Goal: Task Accomplishment & Management: Manage account settings

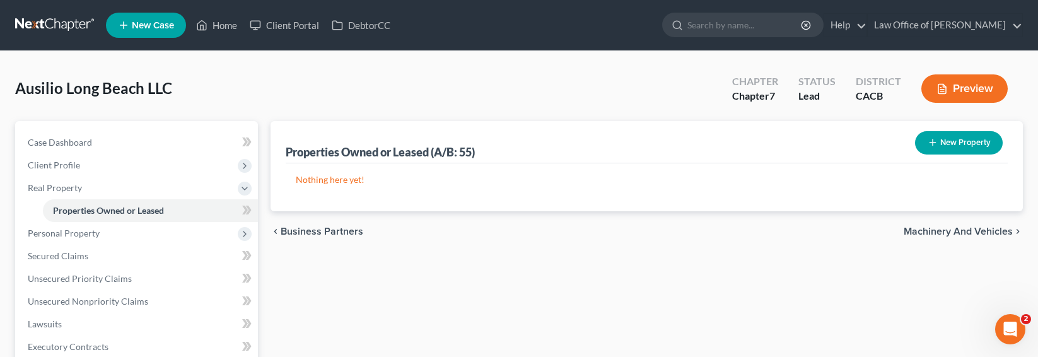
click at [18, 25] on link at bounding box center [55, 25] width 81 height 23
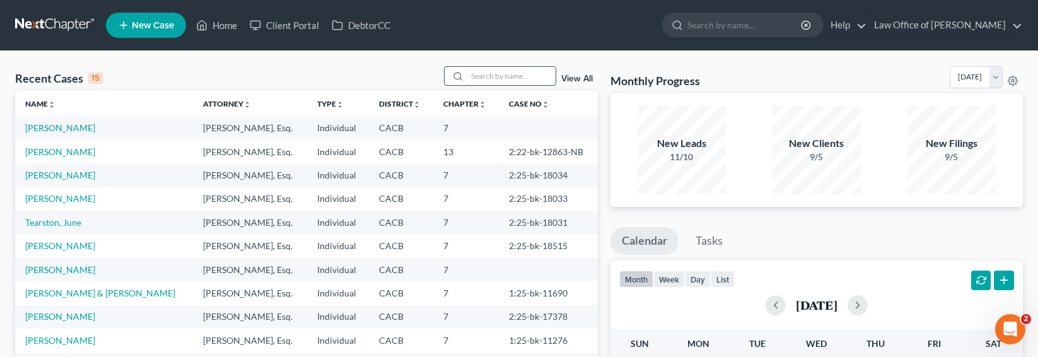
click at [499, 74] on input "search" at bounding box center [511, 76] width 88 height 18
click at [489, 83] on input "search" at bounding box center [511, 76] width 88 height 18
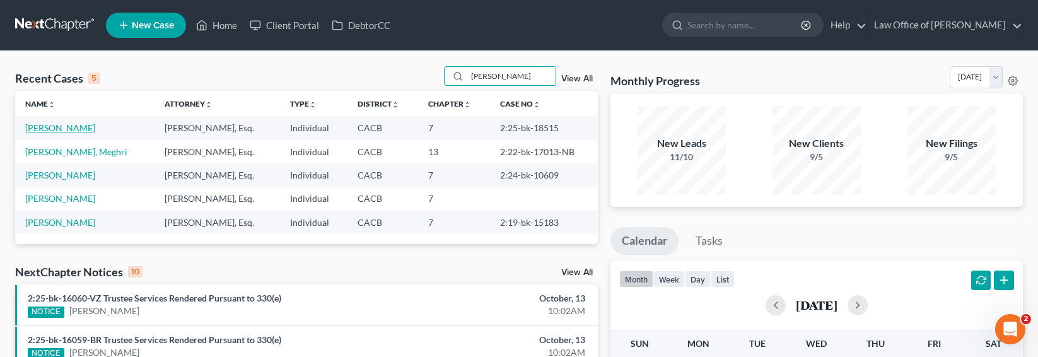
type input "khachik"
click at [34, 125] on link "Kyureghyan, Khachik" at bounding box center [60, 127] width 70 height 11
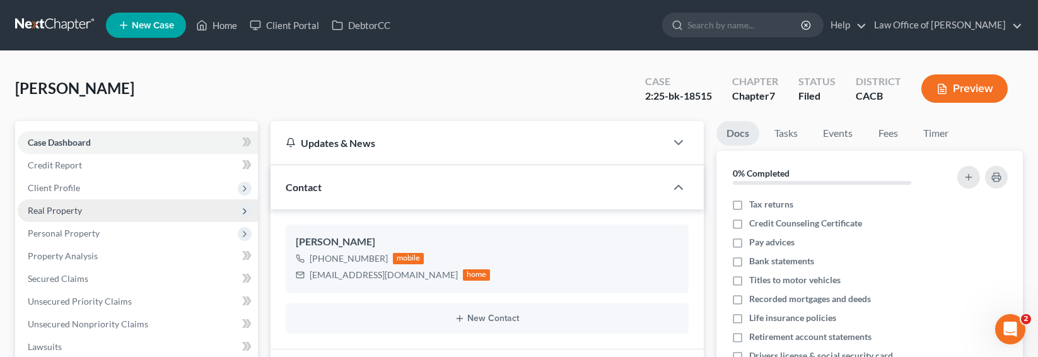
click at [39, 209] on span "Real Property" at bounding box center [55, 210] width 54 height 11
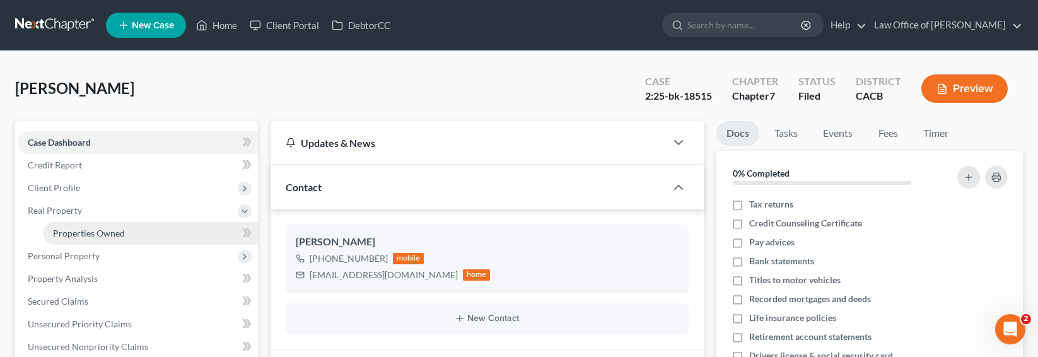
click at [67, 232] on span "Properties Owned" at bounding box center [89, 233] width 72 height 11
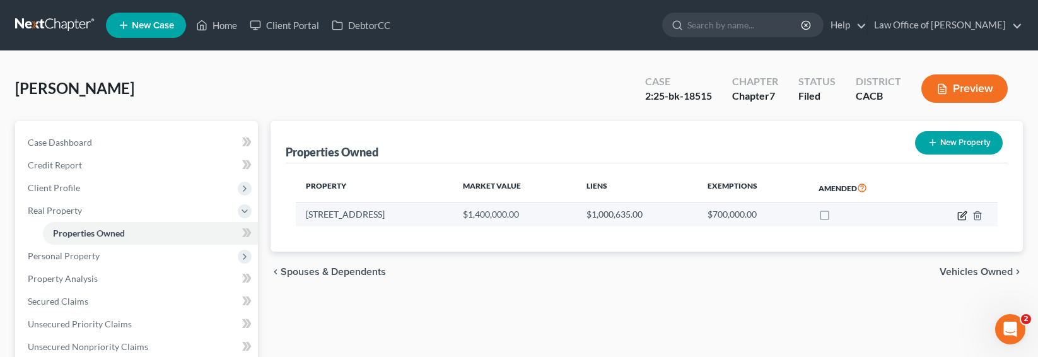
click at [962, 216] on icon "button" at bounding box center [963, 214] width 6 height 6
select select "4"
select select "3"
select select "1"
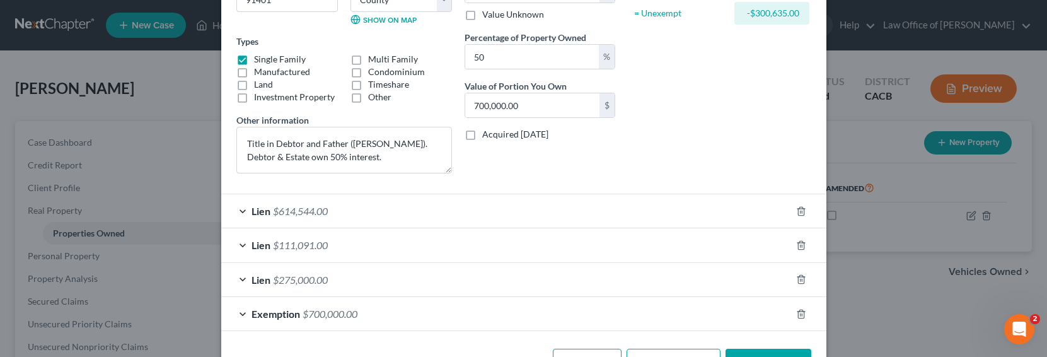
scroll to position [233, 0]
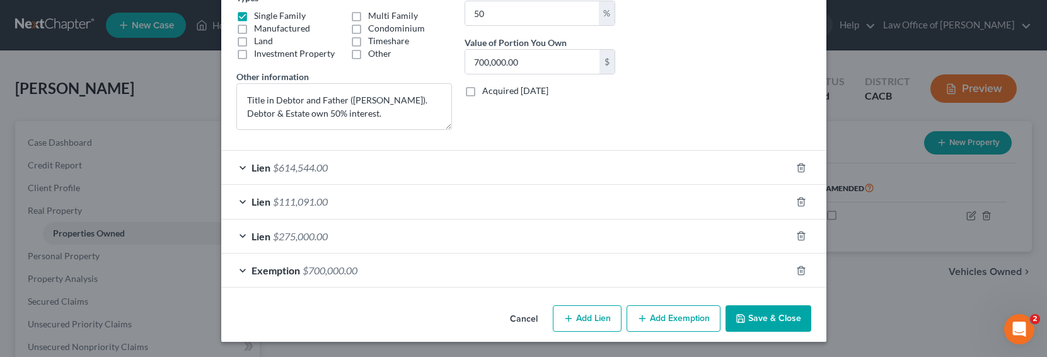
click at [277, 199] on span "$111,091.00" at bounding box center [300, 201] width 55 height 12
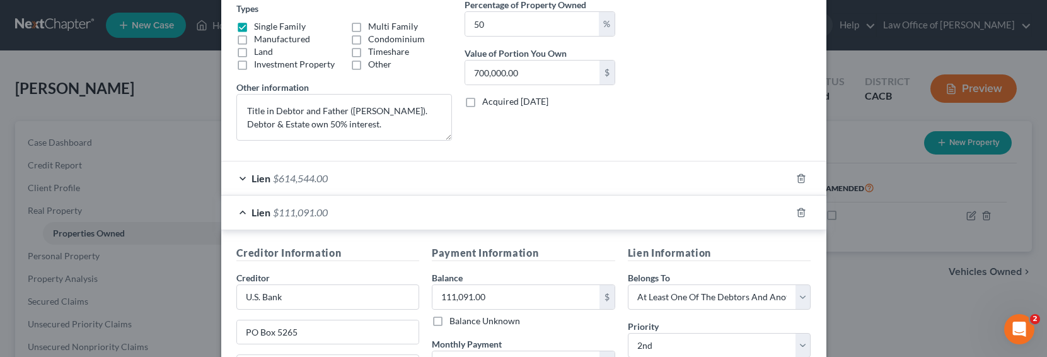
scroll to position [209, 0]
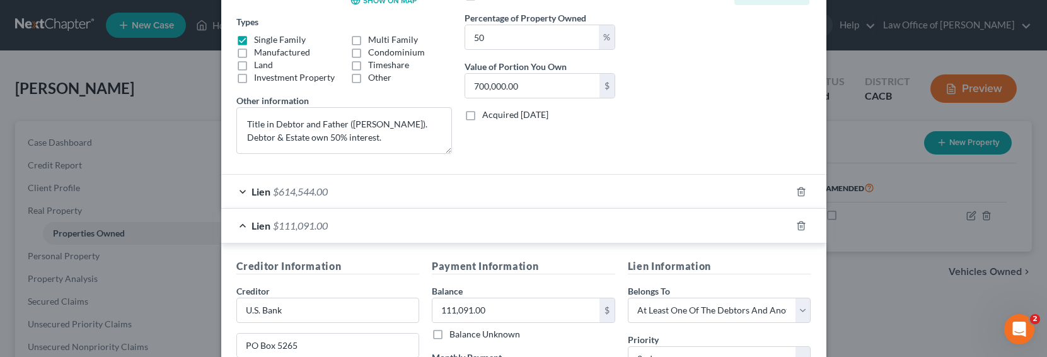
click at [315, 195] on span "$614,544.00" at bounding box center [300, 191] width 55 height 12
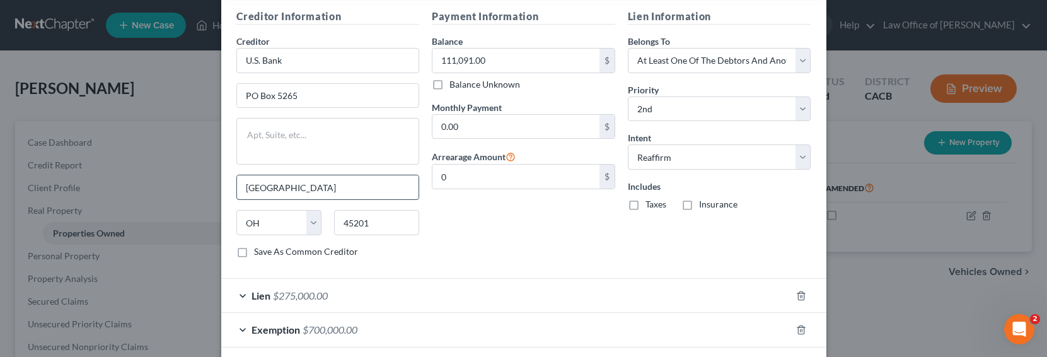
scroll to position [803, 0]
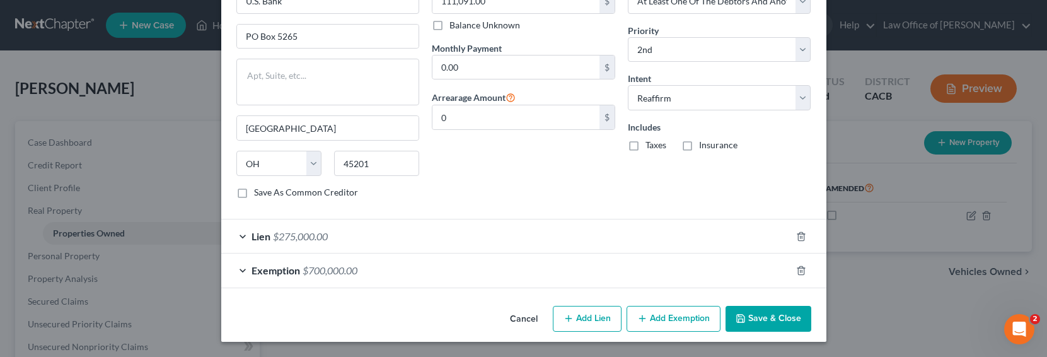
click at [148, 189] on div "Edit Property × Address * 6701 Varna Avenue Van Nuys State AL AK AR AZ CA CO CT…" at bounding box center [523, 178] width 1047 height 357
click at [72, 255] on div "Edit Property × Address * 6701 Varna Avenue Van Nuys State AL AK AR AZ CA CO CT…" at bounding box center [523, 178] width 1047 height 357
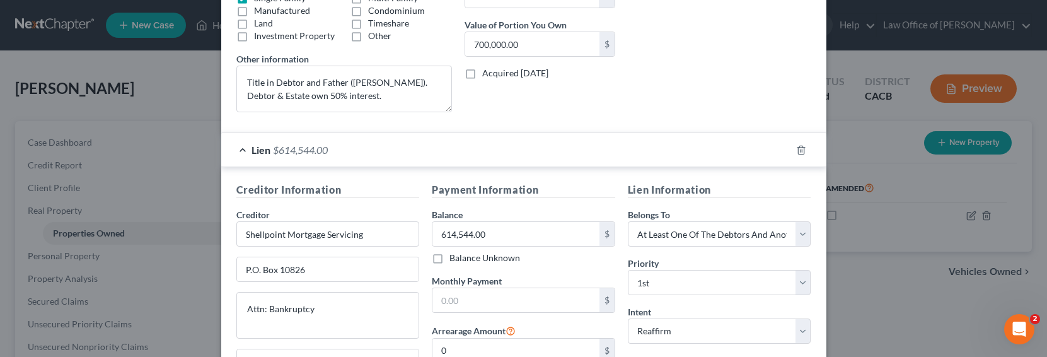
scroll to position [0, 0]
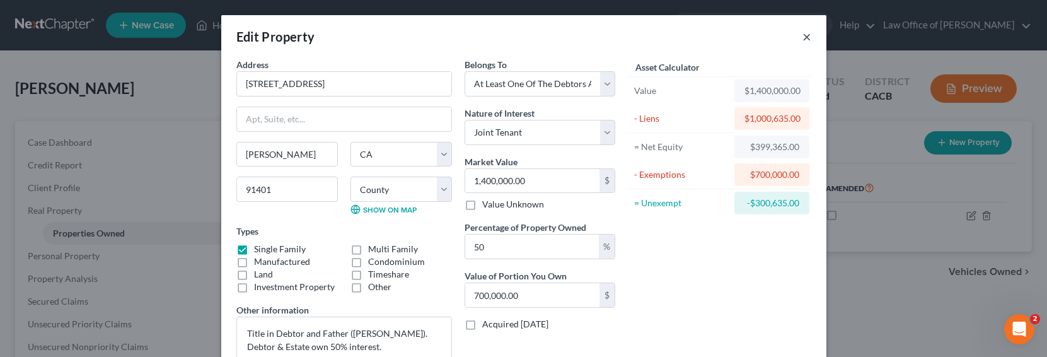
click at [803, 40] on button "×" at bounding box center [807, 36] width 9 height 15
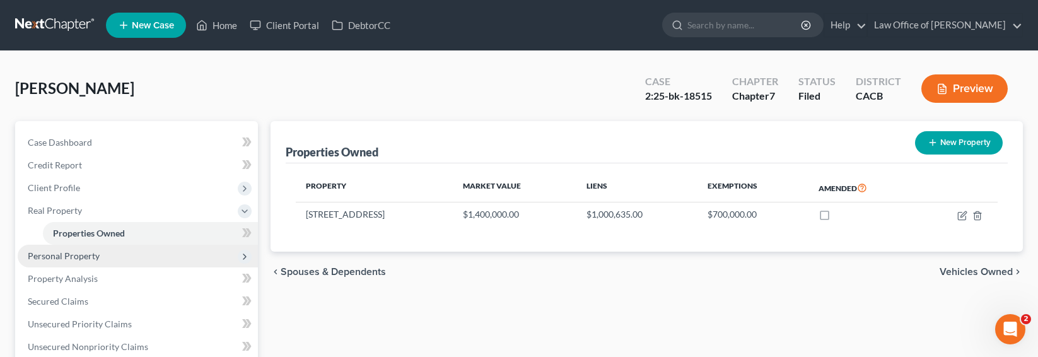
click at [103, 259] on span "Personal Property" at bounding box center [138, 256] width 240 height 23
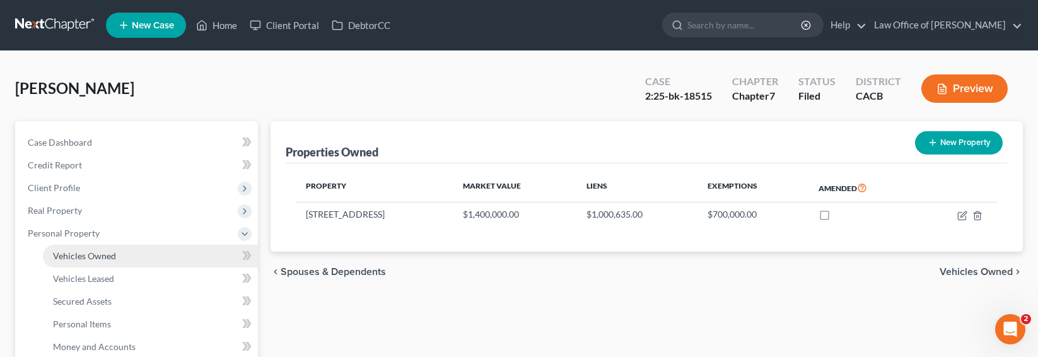
click at [105, 257] on span "Vehicles Owned" at bounding box center [84, 255] width 63 height 11
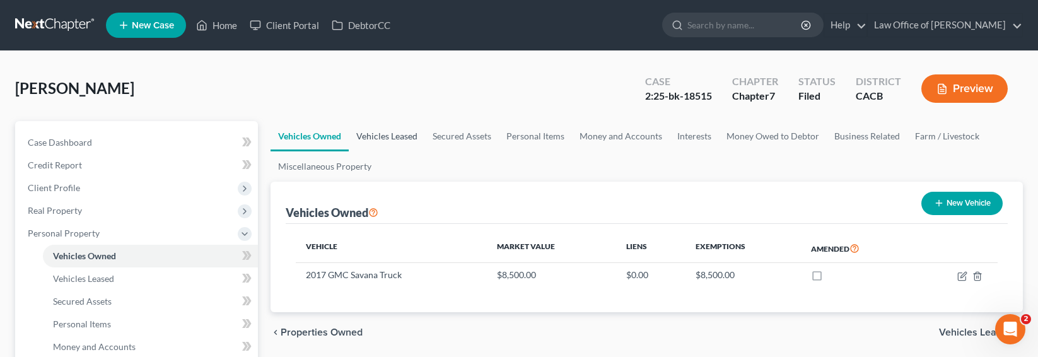
click at [396, 134] on link "Vehicles Leased" at bounding box center [387, 136] width 76 height 30
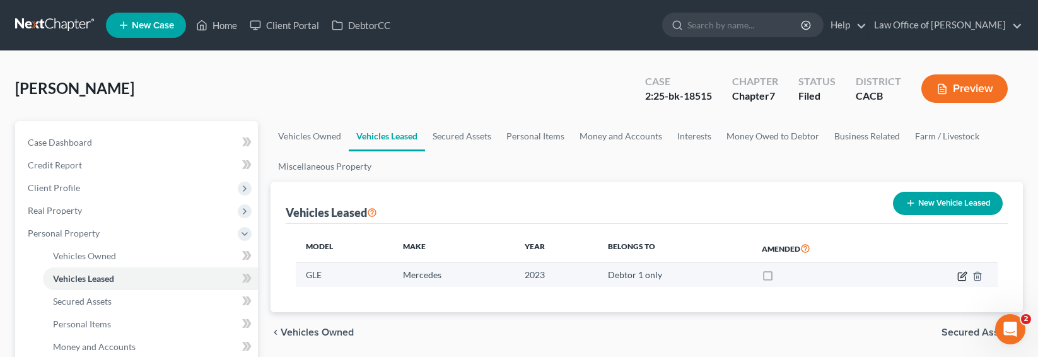
click at [962, 275] on icon "button" at bounding box center [963, 275] width 6 height 6
select select "0"
select select "3"
select select "0"
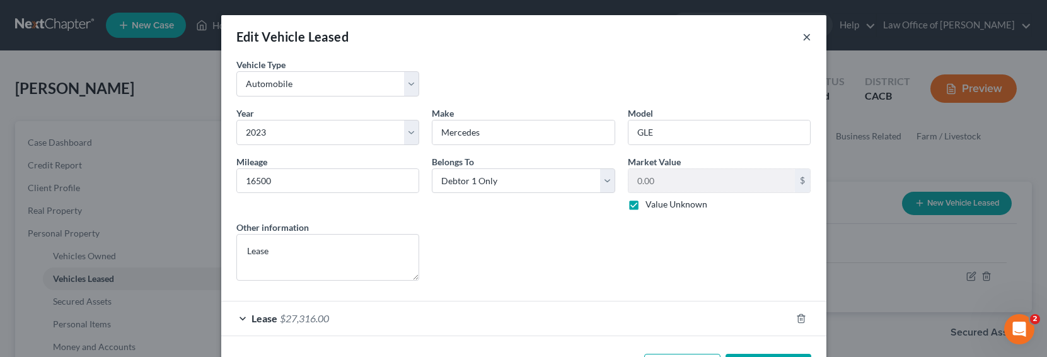
click at [803, 35] on button "×" at bounding box center [807, 36] width 9 height 15
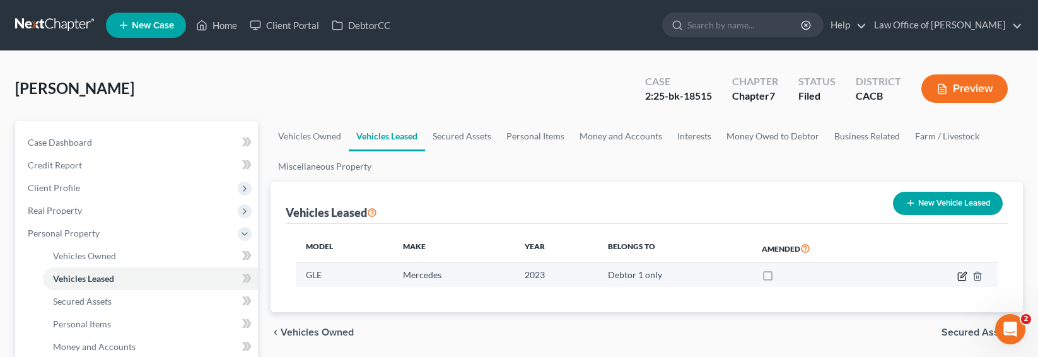
click at [964, 276] on icon "button" at bounding box center [962, 276] width 10 height 10
select select "0"
select select "3"
select select "0"
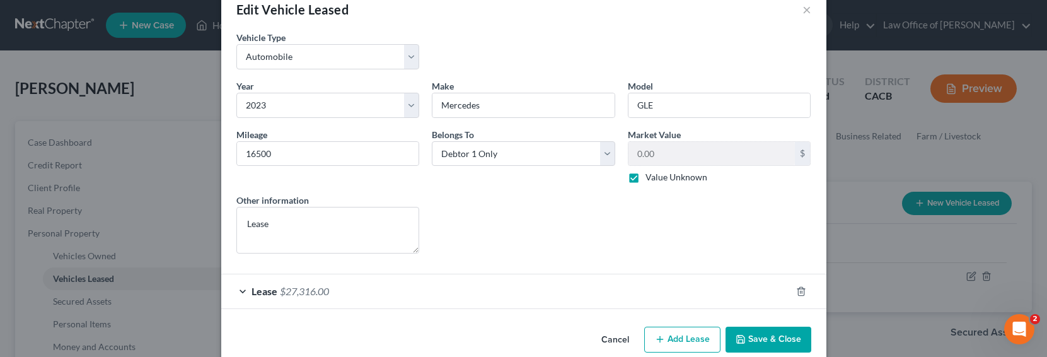
scroll to position [48, 0]
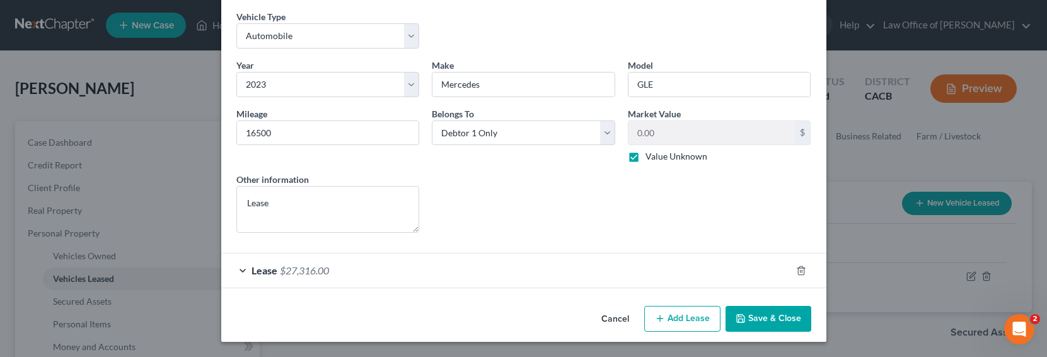
click at [352, 275] on div "Lease $27,316.00" at bounding box center [506, 269] width 570 height 33
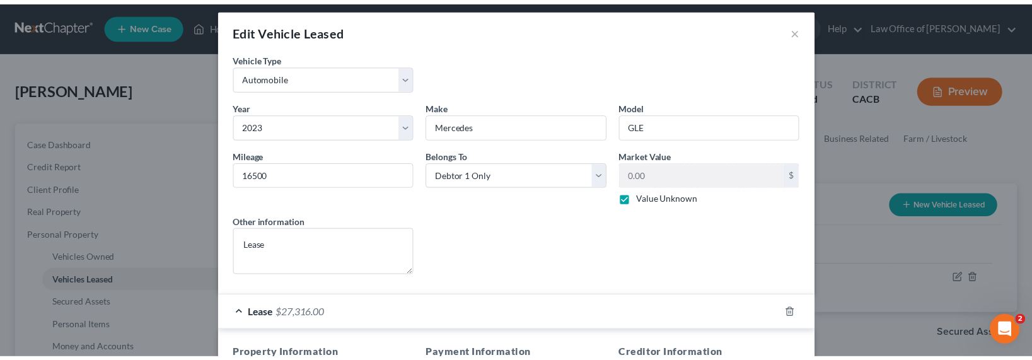
scroll to position [0, 0]
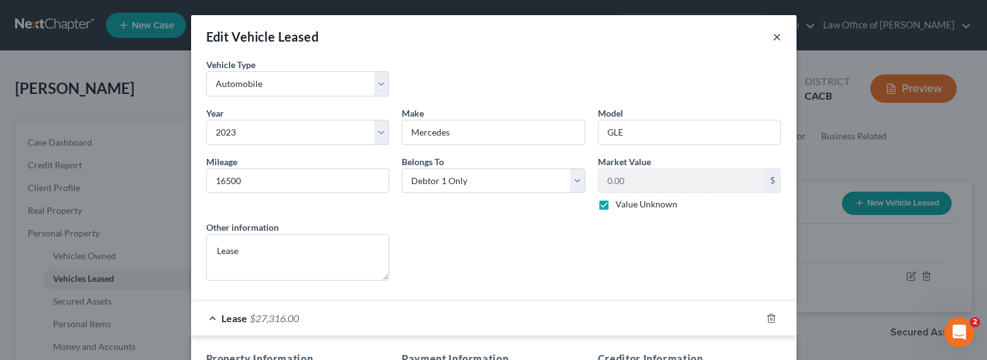
click at [772, 35] on button "×" at bounding box center [776, 36] width 9 height 15
